Goal: Task Accomplishment & Management: Manage account settings

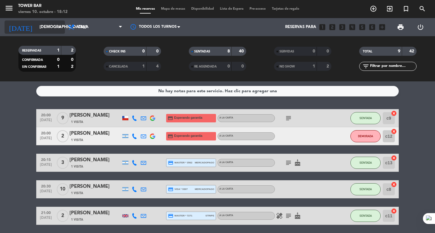
click at [42, 27] on input "[DEMOGRAPHIC_DATA][DATE]" at bounding box center [63, 27] width 53 height 11
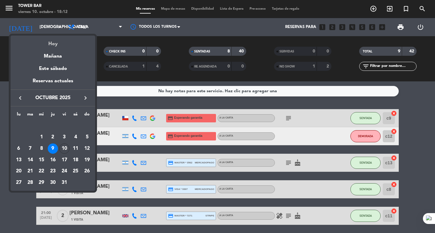
click at [44, 42] on div "Hoy" at bounding box center [53, 42] width 85 height 12
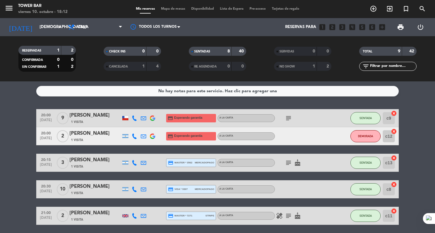
type input "[DATE]"
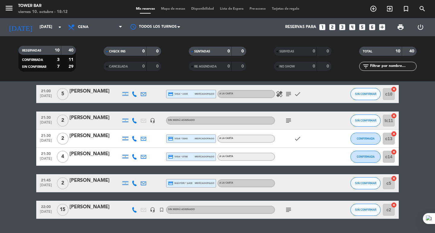
scroll to position [138, 0]
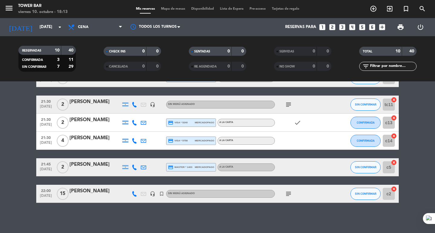
click at [287, 193] on icon "subject" at bounding box center [288, 193] width 7 height 7
click at [290, 216] on div "No hay notas para este servicio. Haz clic para agregar una 19:00 [DATE] 1 [PERS…" at bounding box center [217, 158] width 435 height 152
click at [153, 192] on icon "headset_mic" at bounding box center [152, 193] width 5 height 5
click at [148, 217] on div "No hay notas para este servicio. Haz clic para agregar una 19:00 [DATE] 1 [PERS…" at bounding box center [217, 158] width 435 height 152
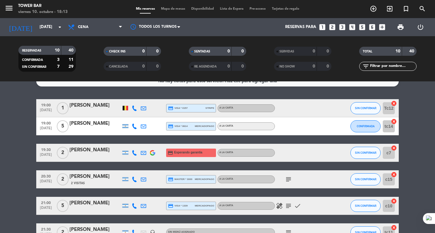
scroll to position [0, 0]
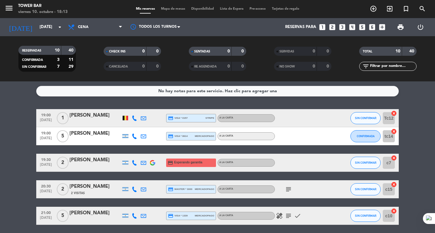
click at [124, 118] on div at bounding box center [125, 118] width 5 height 5
click at [22, 117] on bookings-row "19:00 [DATE] 1 [PERSON_NAME] Belgium credit_card visa * 0157 stripe A LA CARTA …" at bounding box center [217, 225] width 435 height 232
drag, startPoint x: 0, startPoint y: 142, endPoint x: 302, endPoint y: 172, distance: 303.7
click at [302, 172] on div "19:00 [DATE] 1 [PERSON_NAME] credit_card visa * 0157 stripe A LA CARTA SIN CONF…" at bounding box center [217, 225] width 362 height 232
click at [402, 27] on span "print" at bounding box center [400, 27] width 7 height 7
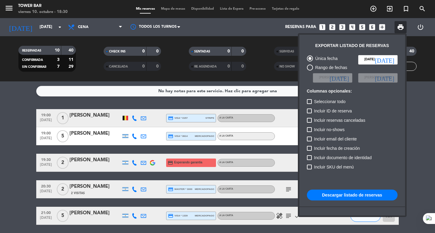
click at [390, 198] on button "Descargar listado de reservas" at bounding box center [352, 195] width 91 height 11
click at [280, 104] on div at bounding box center [217, 116] width 435 height 233
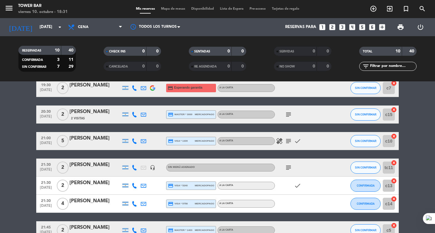
scroll to position [138, 0]
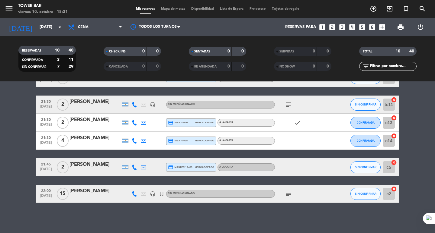
click at [289, 195] on icon "subject" at bounding box center [288, 193] width 7 height 7
click at [293, 209] on div "No hay notas para este servicio. Haz clic para agregar una 19:00 [DATE] 1 [PERS…" at bounding box center [217, 158] width 435 height 152
